Goal: Task Accomplishment & Management: Use online tool/utility

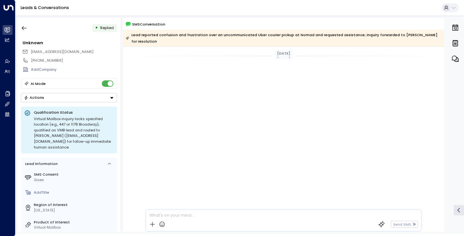
scroll to position [276, 0]
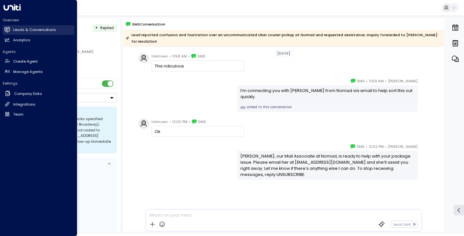
click at [26, 34] on link "Leads & Conversations Leads & Conversations" at bounding box center [39, 30] width 72 height 10
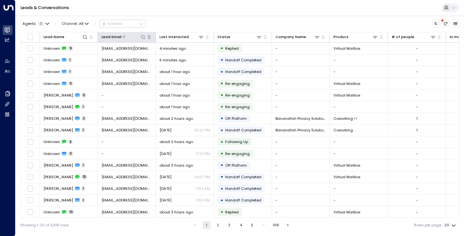
click at [141, 38] on icon at bounding box center [143, 36] width 5 height 5
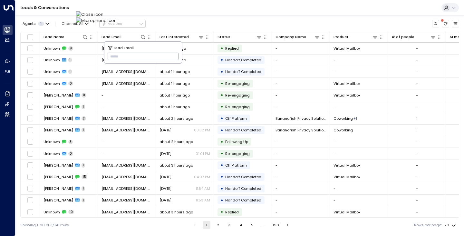
type input "**********"
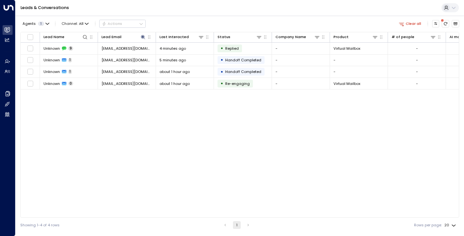
click at [95, 112] on div "Lead Name Lead Email Last Interacted Status Company Name Product # of people AI…" at bounding box center [239, 124] width 439 height 185
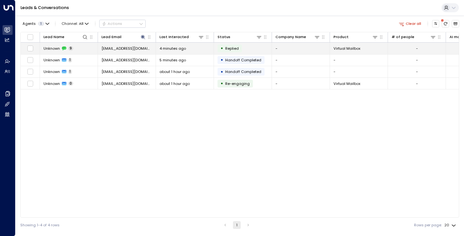
click at [54, 46] on span "Unknown" at bounding box center [52, 48] width 16 height 5
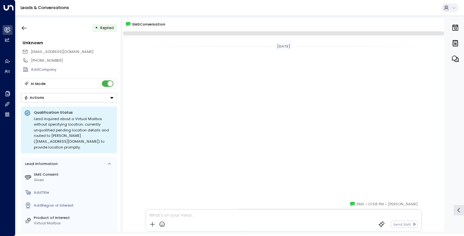
scroll to position [204, 0]
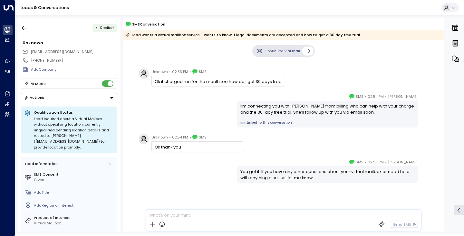
click at [171, 96] on div "[PERSON_NAME] • 02:54 PM • SMS I’m connecting you with [PERSON_NAME] from billi…" at bounding box center [284, 110] width 294 height 34
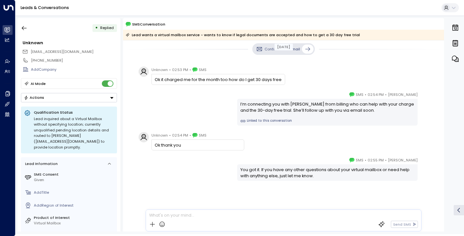
scroll to position [207, 0]
